Goal: Contribute content

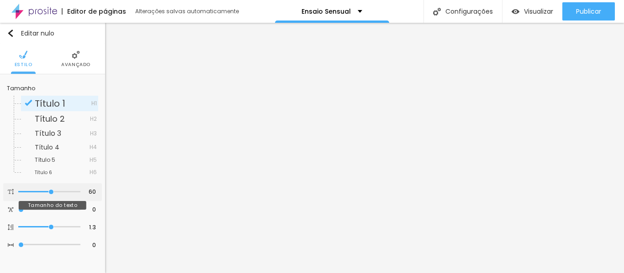
type input "60"
type input "59"
type input "58"
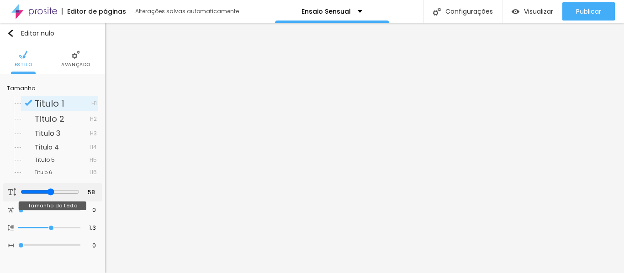
type input "57"
type input "56"
type input "54"
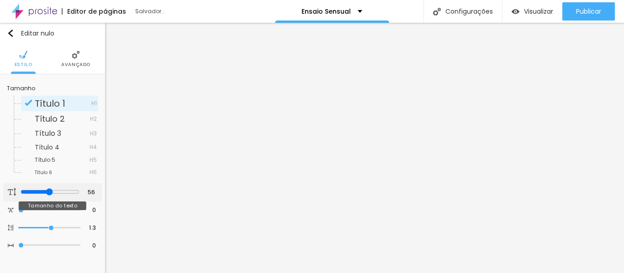
type input "54"
type input "53"
type input "52"
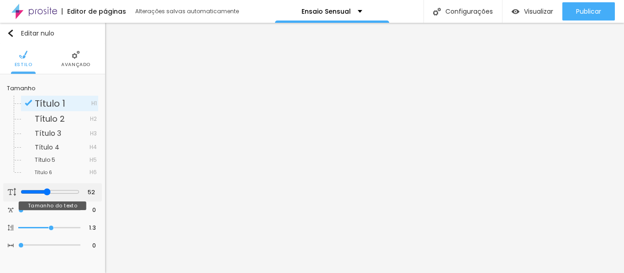
type input "49"
type input "47"
type input "46"
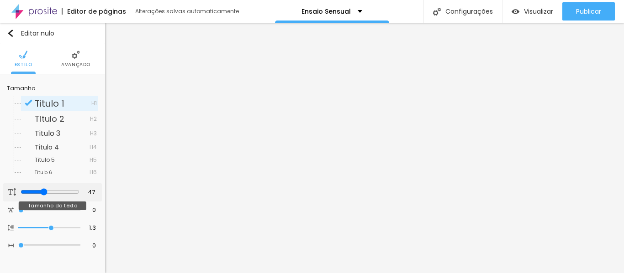
type input "46"
type input "45"
type input "44"
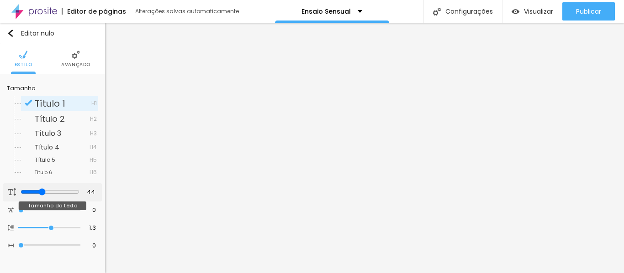
type input "42"
type input "41"
type input "37"
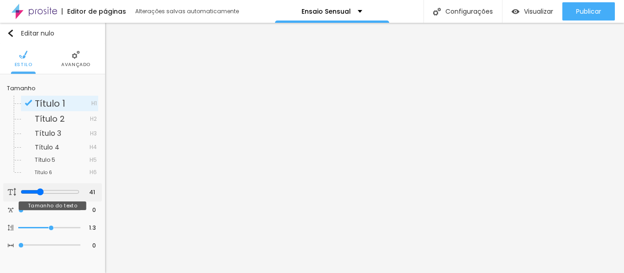
type input "37"
drag, startPoint x: 54, startPoint y: 192, endPoint x: 37, endPoint y: 188, distance: 17.8
type input "37"
click at [37, 189] on input "range" at bounding box center [50, 192] width 59 height 7
click at [91, 189] on input "60" at bounding box center [89, 192] width 16 height 9
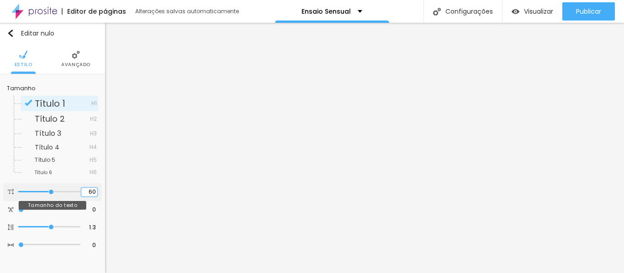
click at [91, 189] on input "60" at bounding box center [89, 192] width 16 height 9
type input "14"
type input "3"
type input "37"
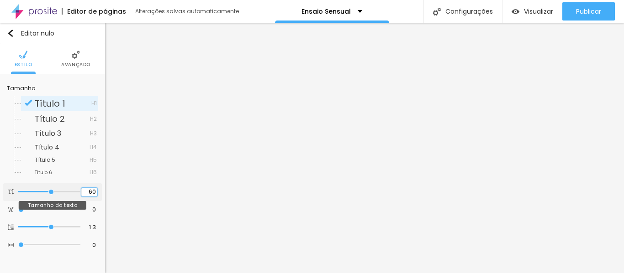
click at [90, 193] on input "60" at bounding box center [89, 192] width 16 height 9
type input "14"
type input "3"
type input "37"
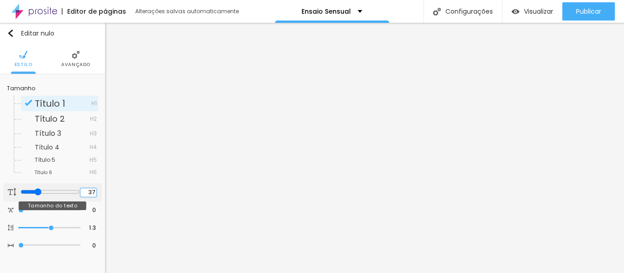
type input "37"
click at [89, 194] on input "60" at bounding box center [89, 192] width 16 height 9
type input "14"
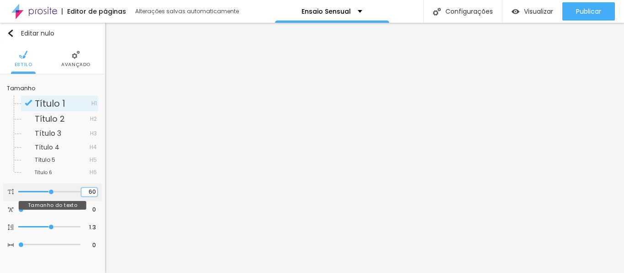
type input "3"
type input "37"
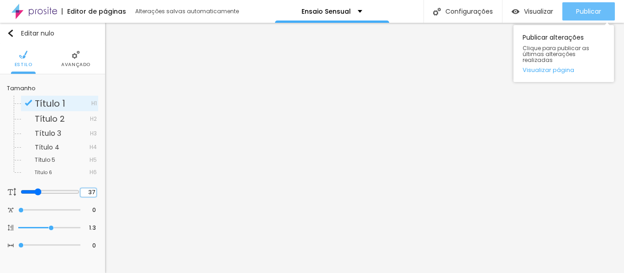
type input "37"
click at [582, 10] on font "Publicar" at bounding box center [588, 11] width 25 height 9
click at [585, 3] on div "Publicar" at bounding box center [588, 11] width 25 height 18
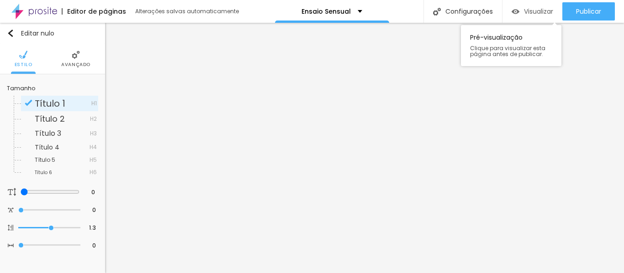
click at [532, 7] on font "Visualizar" at bounding box center [538, 11] width 29 height 9
